Goal: Task Accomplishment & Management: Complete application form

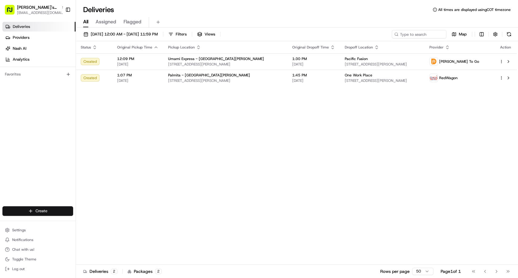
click at [43, 212] on html "[PERSON_NAME]'s Fast Food - San [PERSON_NAME] [EMAIL_ADDRESS][DOMAIN_NAME] Togg…" at bounding box center [259, 139] width 518 height 278
click at [102, 223] on link "Delivery" at bounding box center [110, 222] width 68 height 11
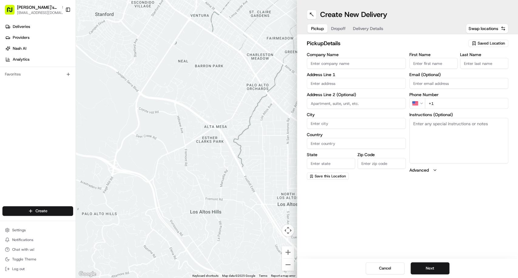
click at [483, 44] on span "Saved Location" at bounding box center [491, 43] width 27 height 5
click at [457, 68] on span "Ben's Fast Food / Umami Express / Palmita - [GEOGRAPHIC_DATA][PERSON_NAME]" at bounding box center [478, 68] width 75 height 11
type input "Ben's Fast Food / Umami Express / Palmita - [GEOGRAPHIC_DATA][PERSON_NAME]"
type input "949 [PERSON_NAME] Dr"
type input "[GEOGRAPHIC_DATA][PERSON_NAME]"
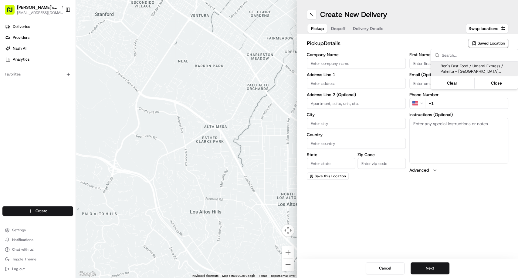
type input "US"
type input "CA"
type input "95110"
type input "[PERSON_NAME]"
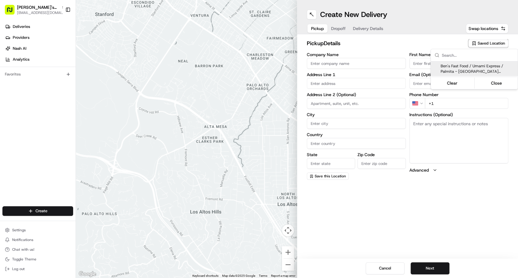
type input "[EMAIL_ADDRESS][DOMAIN_NAME]"
type input "[PHONE_NUMBER]"
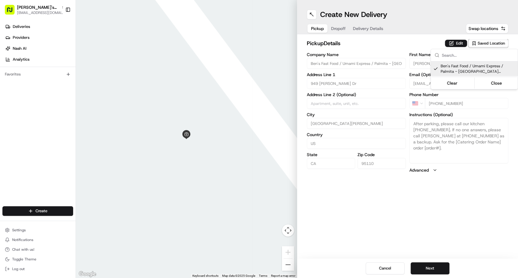
click at [453, 43] on html "[PERSON_NAME]'s Fast Food - San [PERSON_NAME] [EMAIL_ADDRESS][DOMAIN_NAME] Togg…" at bounding box center [259, 139] width 518 height 278
click at [457, 46] on button "Edit" at bounding box center [456, 43] width 22 height 7
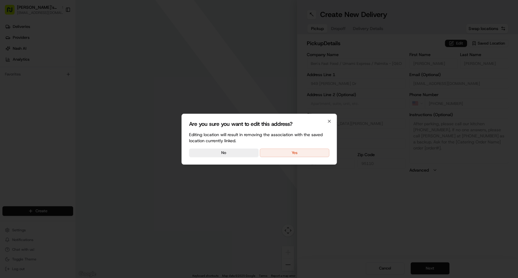
click at [289, 148] on div "Are you sure you want to edit this address? Editing location will result in rem…" at bounding box center [259, 139] width 155 height 51
click at [312, 157] on button "Yes" at bounding box center [295, 153] width 70 height 9
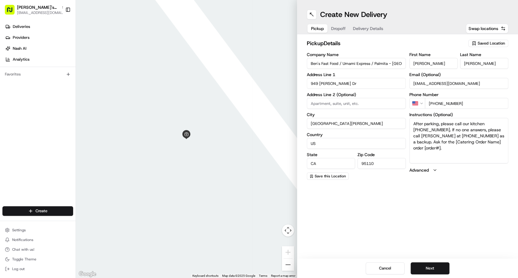
click at [458, 150] on textarea "After parking, please call our kitchen [PHONE_NUMBER]. If no one answers, pleas…" at bounding box center [459, 141] width 99 height 46
drag, startPoint x: 453, startPoint y: 141, endPoint x: 459, endPoint y: 151, distance: 11.6
click at [459, 151] on textarea "After parking, please call our kitchen [PHONE_NUMBER]. If no one answers, pleas…" at bounding box center [459, 141] width 99 height 46
type textarea "After parking, please call our kitchen [PHONE_NUMBER]. If no one answers, pleas…"
click at [311, 16] on button at bounding box center [312, 15] width 10 height 10
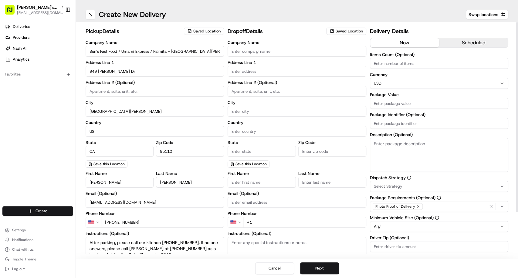
drag, startPoint x: 151, startPoint y: 50, endPoint x: 169, endPoint y: 51, distance: 17.3
click at [169, 51] on input "Ben's Fast Food / Umami Express / Palmita - [GEOGRAPHIC_DATA][PERSON_NAME]" at bounding box center [155, 51] width 138 height 11
drag, startPoint x: 121, startPoint y: 49, endPoint x: 86, endPoint y: 49, distance: 35.8
click at [86, 49] on input "[PERSON_NAME]'s Fast Food / Umami Express - [GEOGRAPHIC_DATA][PERSON_NAME]" at bounding box center [155, 51] width 138 height 11
type input "Umami Express - [GEOGRAPHIC_DATA][PERSON_NAME]"
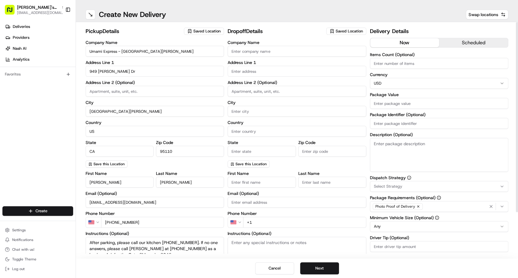
click at [389, 123] on input "Package Identifier (Optional)" at bounding box center [439, 123] width 138 height 11
type input "8046"
click at [311, 50] on input "Company Name" at bounding box center [297, 51] width 138 height 11
click at [350, 32] on span "Saved Location" at bounding box center [349, 31] width 27 height 5
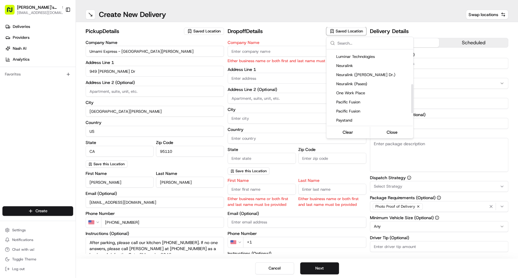
scroll to position [89, 0]
click at [271, 51] on html "[PERSON_NAME]'s Fast Food - San [PERSON_NAME] [EMAIL_ADDRESS][DOMAIN_NAME] Togg…" at bounding box center [259, 139] width 518 height 278
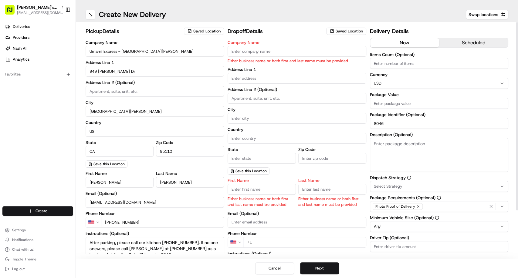
click at [281, 56] on input "Company Name" at bounding box center [297, 51] width 138 height 11
click at [252, 49] on input "Company Name" at bounding box center [297, 51] width 138 height 11
paste input "Story Protocol"
type input "Story Protocol"
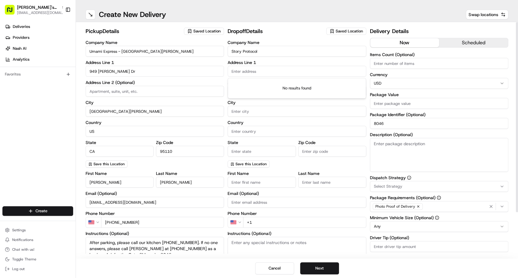
click at [258, 69] on input "text" at bounding box center [297, 71] width 138 height 11
paste input "[STREET_ADDRESS][PERSON_NAME]-"
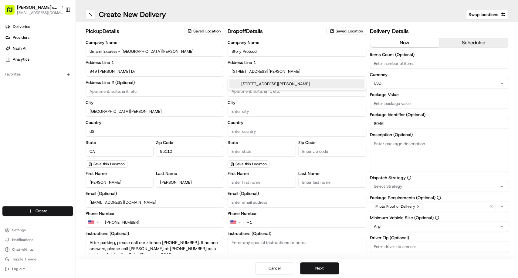
click at [277, 85] on div "[STREET_ADDRESS][PERSON_NAME]" at bounding box center [296, 84] width 135 height 9
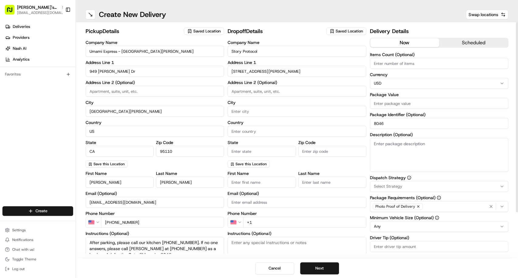
type input "[STREET_ADDRESS][PERSON_NAME]"
type input "[GEOGRAPHIC_DATA]"
type input "CA"
type input "94301"
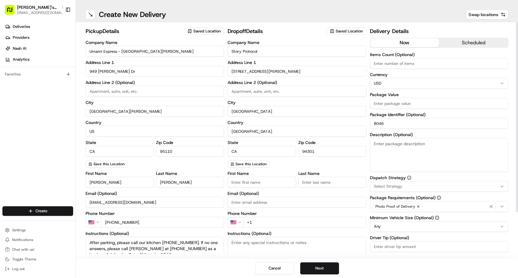
type input "[STREET_ADDRESS][PERSON_NAME]"
click at [284, 94] on input at bounding box center [297, 91] width 138 height 11
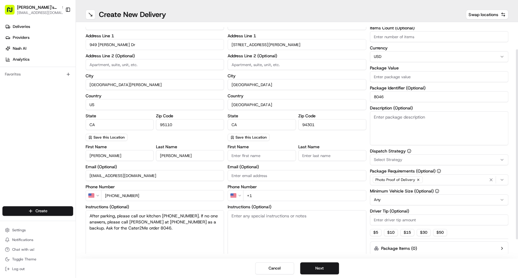
scroll to position [34, 0]
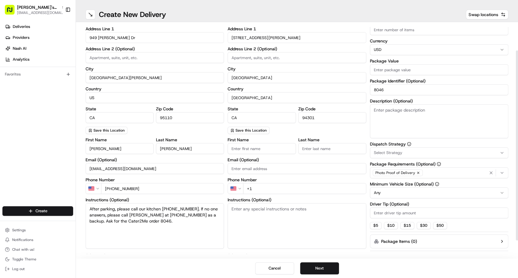
click at [264, 150] on input "First Name" at bounding box center [262, 148] width 68 height 11
click at [261, 148] on input "First Name" at bounding box center [262, 148] width 68 height 11
paste input "[PERSON_NAME]"
click at [245, 150] on input "[PERSON_NAME]" at bounding box center [262, 148] width 68 height 11
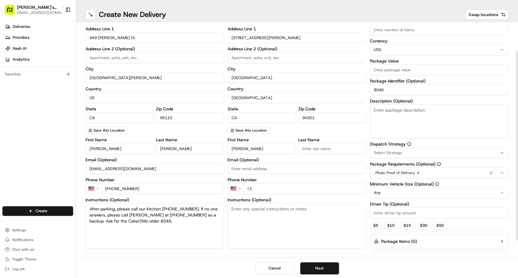
type input "[PERSON_NAME]"
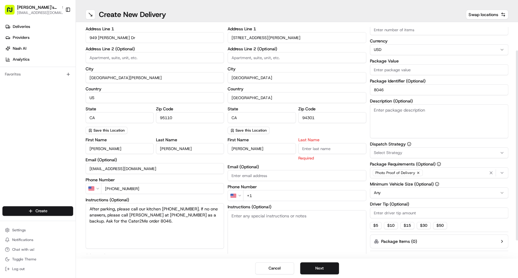
click at [337, 149] on input "Last Name" at bounding box center [332, 148] width 68 height 11
paste input "[PERSON_NAME]"
type input "[PERSON_NAME]"
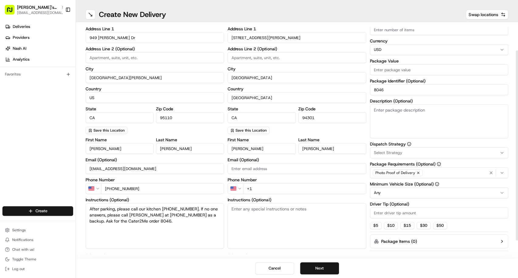
click at [247, 146] on input "[PERSON_NAME]" at bounding box center [262, 148] width 68 height 11
type input "[PERSON_NAME]"
click at [273, 191] on input "+1" at bounding box center [304, 188] width 123 height 11
click at [278, 189] on input "+1" at bounding box center [304, 188] width 123 height 11
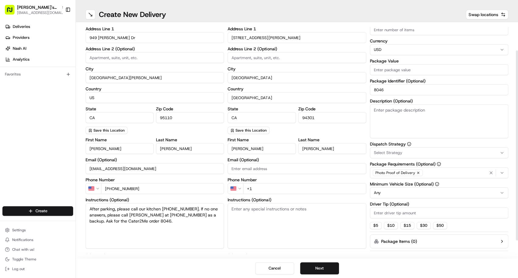
paste input "[PHONE_NUMBER]"
type input "[PHONE_NUMBER]"
click at [270, 213] on textarea "Instructions (Optional)" at bounding box center [297, 226] width 138 height 46
click at [256, 225] on textarea "Instructions (Optional)" at bounding box center [297, 226] width 138 height 46
paste textarea "DELIVERY INSTRUCTIONS: Park on [PERSON_NAME][GEOGRAPHIC_DATA] in front of the o…"
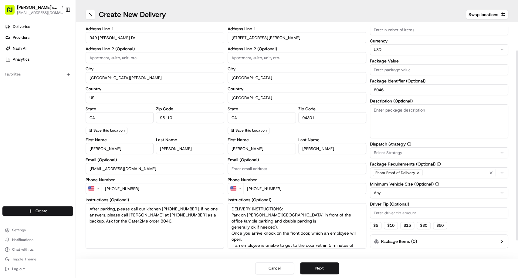
scroll to position [60, 0]
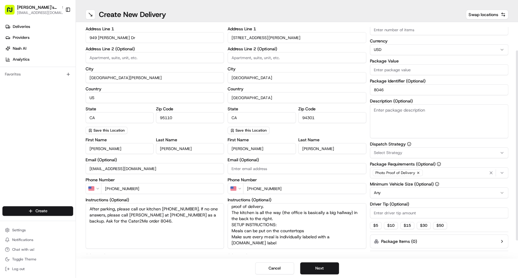
click at [410, 125] on textarea "Description (Optional)" at bounding box center [439, 121] width 138 height 34
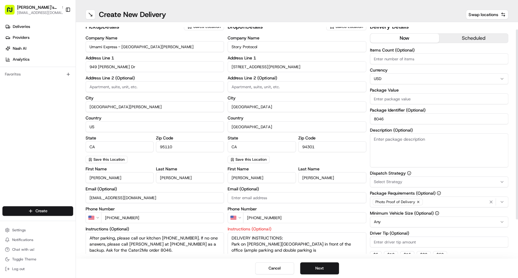
scroll to position [0, 0]
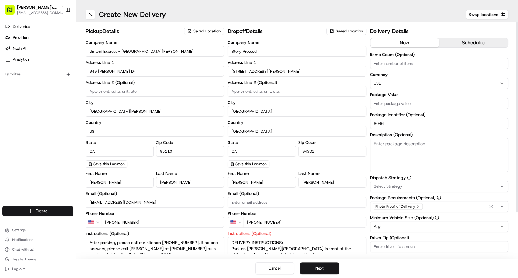
drag, startPoint x: 247, startPoint y: 238, endPoint x: 228, endPoint y: 198, distance: 44.7
click at [228, 198] on div "First Name [PERSON_NAME] Last Name [PERSON_NAME] Email (Optional) Phone Number …" at bounding box center [297, 236] width 138 height 128
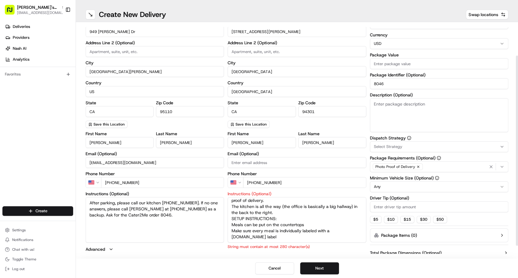
scroll to position [55, 0]
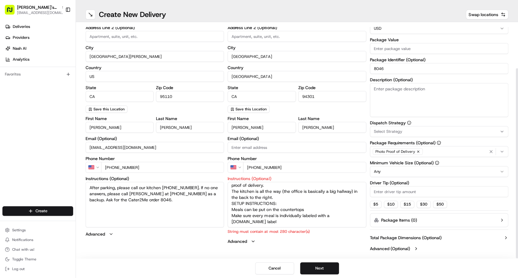
paste textarea "Park on [PERSON_NAME] St in front of office. Knock on front door; if no one com…"
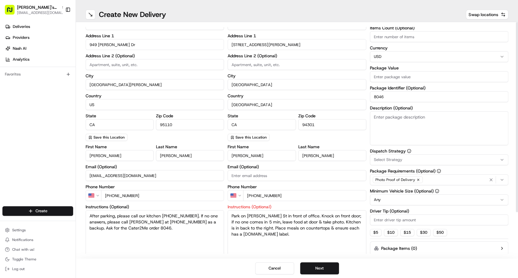
scroll to position [34, 0]
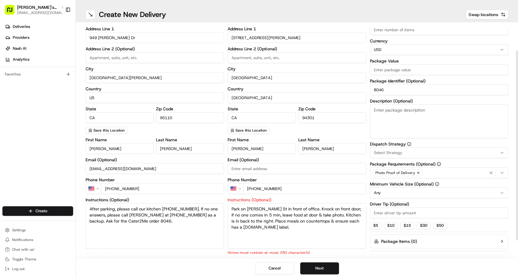
type textarea "Park on [PERSON_NAME] St in front of office. Knock on front door; if no one com…"
click at [405, 124] on textarea "Description (Optional)" at bounding box center [439, 121] width 138 height 34
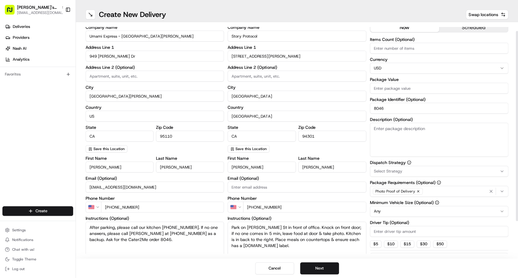
scroll to position [0, 0]
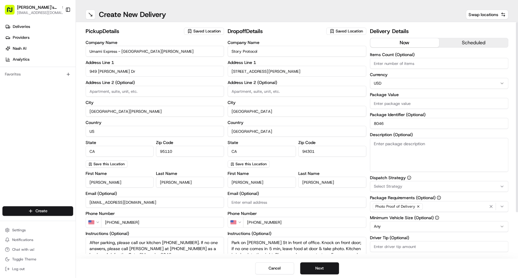
click at [466, 37] on div "Delivery Details now scheduled Items Count (Optional) Currency USD Package Valu…" at bounding box center [439, 168] width 138 height 282
click at [465, 43] on button "scheduled" at bounding box center [473, 42] width 69 height 9
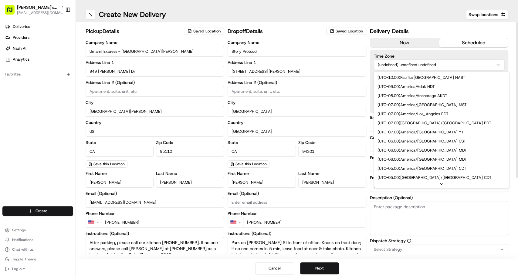
click at [446, 63] on html "[PERSON_NAME]'s Fast Food - San [PERSON_NAME] [EMAIL_ADDRESS][DOMAIN_NAME] Togg…" at bounding box center [259, 139] width 518 height 278
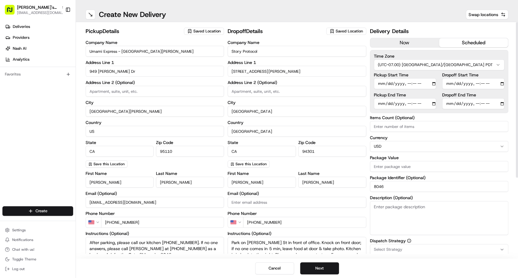
click at [450, 83] on input "Dropoff Start Time" at bounding box center [473, 83] width 62 height 11
type input "[DATE]T11:20"
click at [449, 103] on input "Dropoff End Time" at bounding box center [473, 103] width 62 height 11
type input "[DATE]T11:35"
click at [419, 121] on input "Items Count (Optional)" at bounding box center [439, 126] width 138 height 11
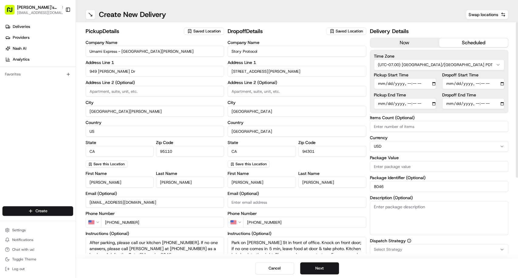
click at [398, 127] on input "Items Count (Optional)" at bounding box center [439, 126] width 138 height 11
type input "3"
click at [392, 167] on input "Package Value" at bounding box center [439, 166] width 138 height 11
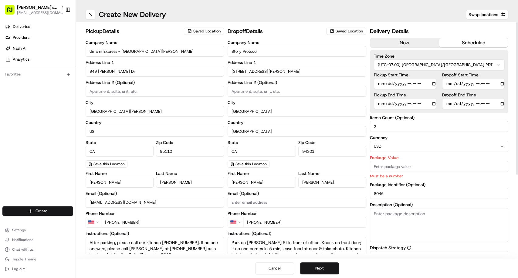
click at [417, 168] on input "Package Value" at bounding box center [439, 166] width 138 height 11
type input "257.55"
click at [392, 210] on textarea "Description (Optional)" at bounding box center [439, 225] width 138 height 34
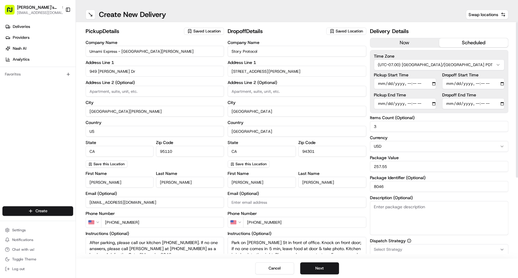
click at [414, 212] on textarea "Description (Optional)" at bounding box center [439, 218] width 138 height 34
paste textarea "x bags of food. Please read the special instructions for pickup and dropoff det…"
click at [375, 207] on textarea "x bags of food. Please read the special instructions for pickup and dropoff det…" at bounding box center [439, 218] width 138 height 34
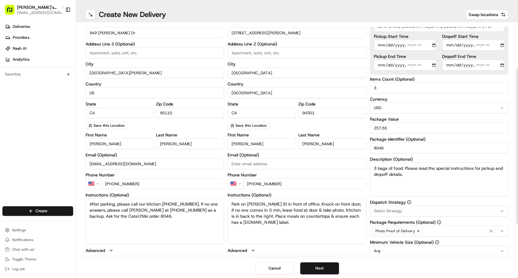
scroll to position [67, 0]
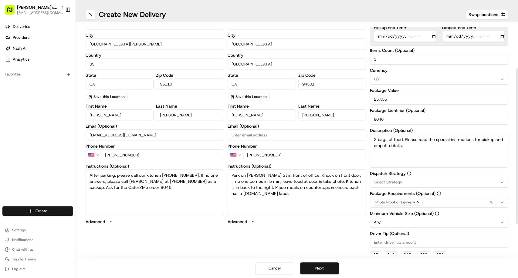
type textarea "3 bags of food. Please read the special instructions for pickup and dropoff det…"
click at [402, 180] on div "Select Strategy" at bounding box center [439, 182] width 135 height 5
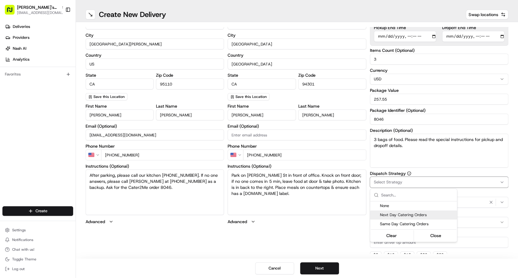
click at [396, 217] on span "Next Day Catering Orders" at bounding box center [417, 215] width 75 height 5
click at [339, 233] on html "[PERSON_NAME]'s Fast Food - San [PERSON_NAME] [EMAIL_ADDRESS][DOMAIN_NAME] Togg…" at bounding box center [259, 139] width 518 height 278
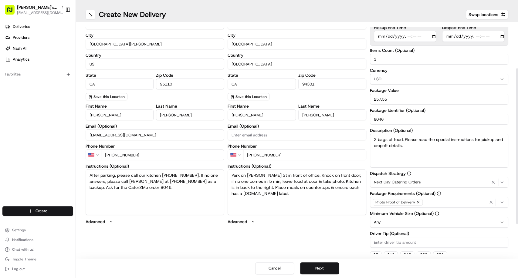
click at [388, 227] on html "[PERSON_NAME]'s Fast Food - San [PERSON_NAME] [EMAIL_ADDRESS][DOMAIN_NAME] Togg…" at bounding box center [259, 139] width 518 height 278
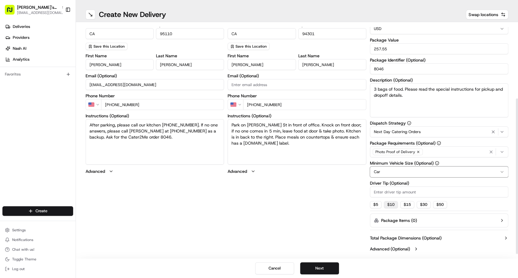
scroll to position [118, 0]
click at [395, 191] on input "Driver Tip (Optional)" at bounding box center [439, 191] width 138 height 11
click at [422, 193] on input "Driver Tip (Optional)" at bounding box center [439, 191] width 138 height 11
click at [392, 192] on input "23.64" at bounding box center [439, 191] width 138 height 11
type input "23.66"
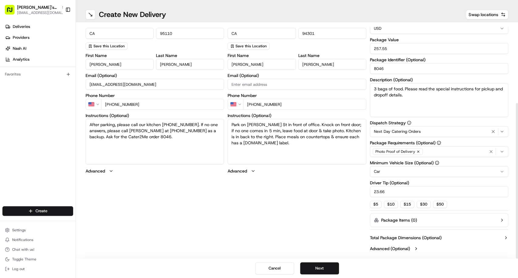
click at [292, 138] on textarea "Park on [PERSON_NAME] St in front of office. Knock on front door; if no one com…" at bounding box center [297, 142] width 138 height 46
click at [325, 270] on button "Next" at bounding box center [319, 269] width 39 height 12
click at [316, 269] on button "Next" at bounding box center [319, 269] width 39 height 12
click at [316, 269] on button "Submit" at bounding box center [319, 269] width 39 height 12
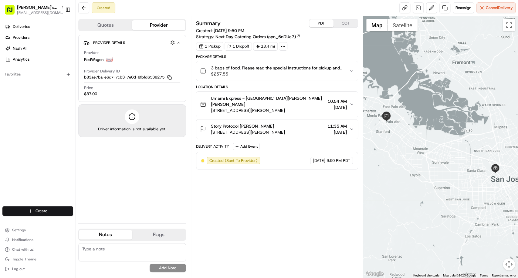
click at [275, 99] on span "Umami Express - [GEOGRAPHIC_DATA][PERSON_NAME] [PERSON_NAME]" at bounding box center [268, 101] width 114 height 12
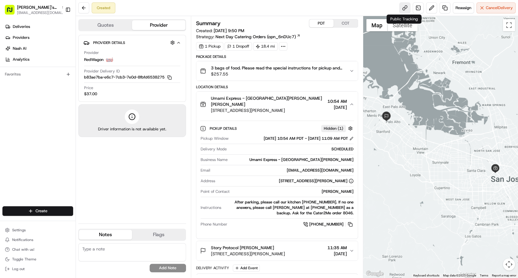
click at [403, 8] on link at bounding box center [405, 7] width 11 height 11
